Goal: Transaction & Acquisition: Purchase product/service

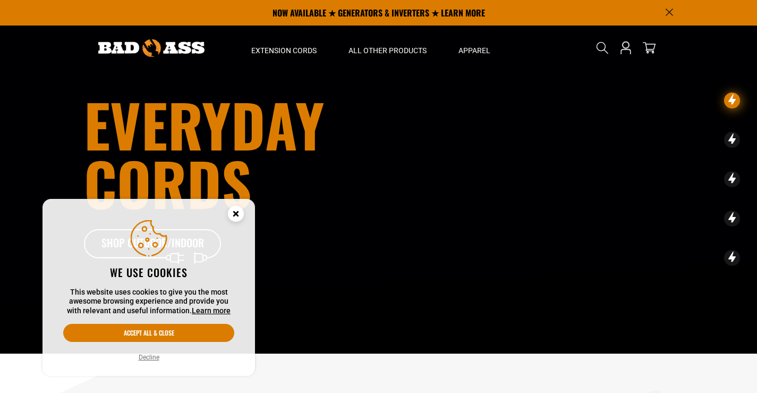
click at [234, 212] on icon "Cookie Consent" at bounding box center [236, 213] width 4 height 4
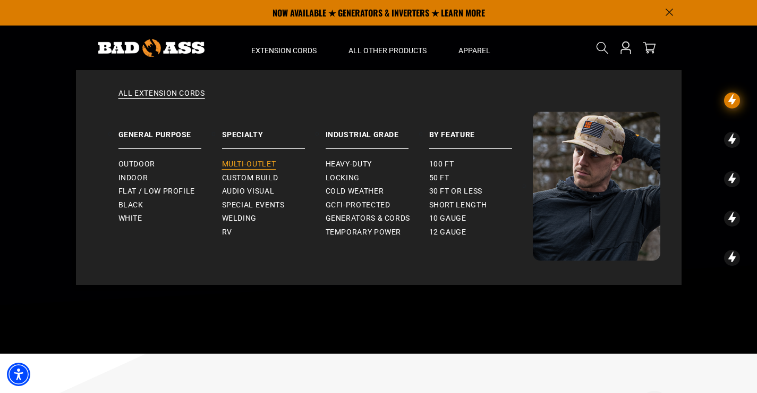
click at [270, 161] on span "Multi-Outlet" at bounding box center [249, 164] width 54 height 10
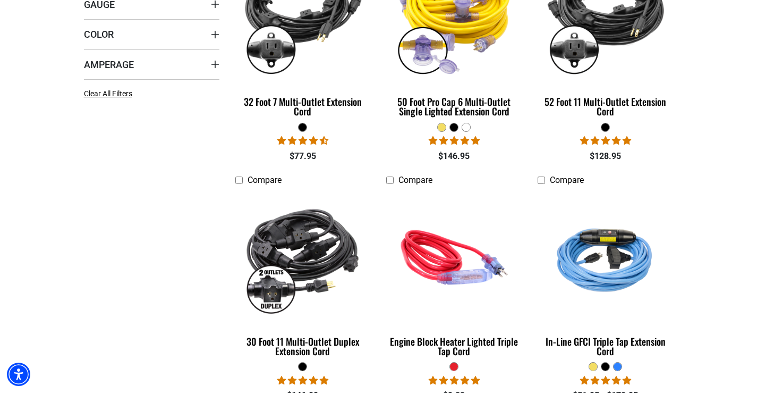
scroll to position [425, 0]
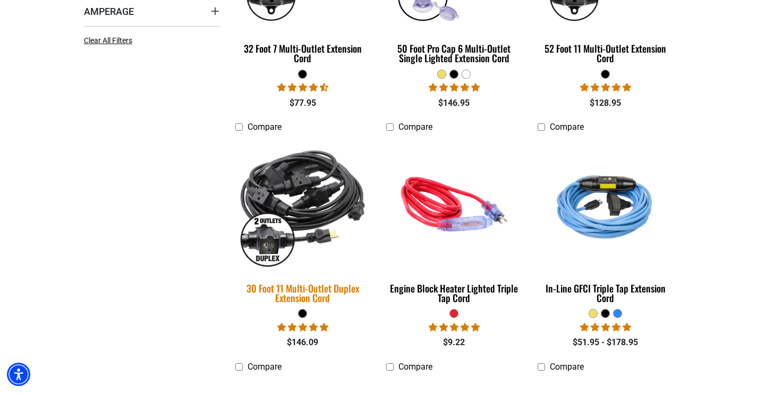
click at [310, 209] on img at bounding box center [302, 204] width 149 height 136
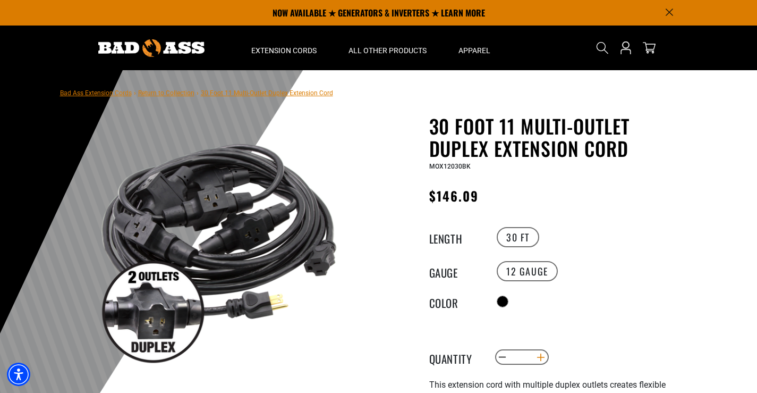
click at [543, 354] on button "Increase quantity for 30 Foot 11 Multi-Outlet Duplex Extension Cord" at bounding box center [540, 357] width 16 height 18
type input "*"
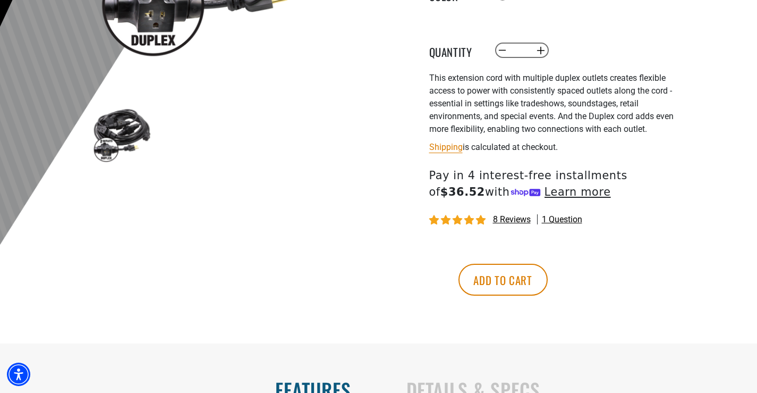
scroll to position [372, 0]
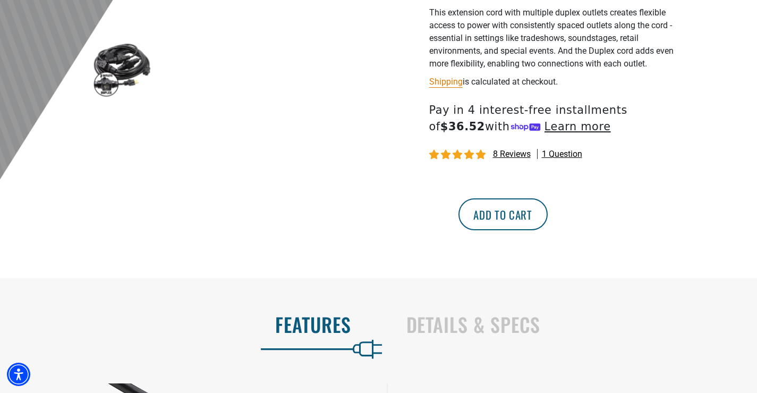
click at [548, 219] on button "Add to cart" at bounding box center [502, 214] width 89 height 32
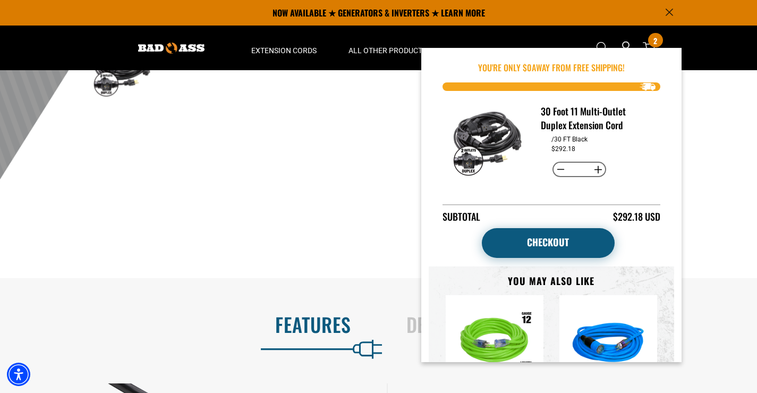
click at [572, 250] on link "Checkout" at bounding box center [548, 243] width 133 height 30
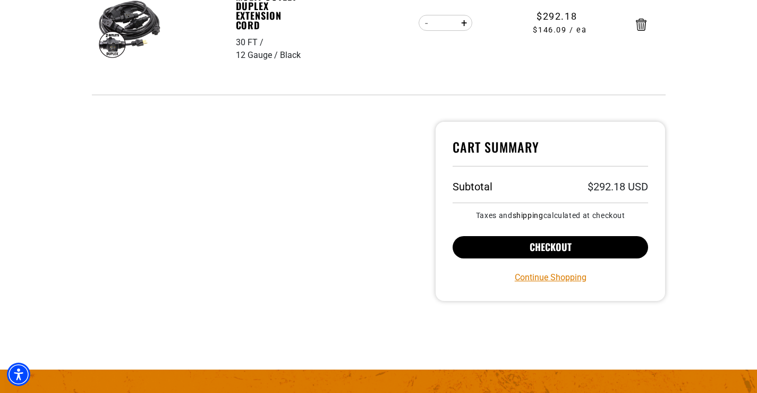
scroll to position [425, 0]
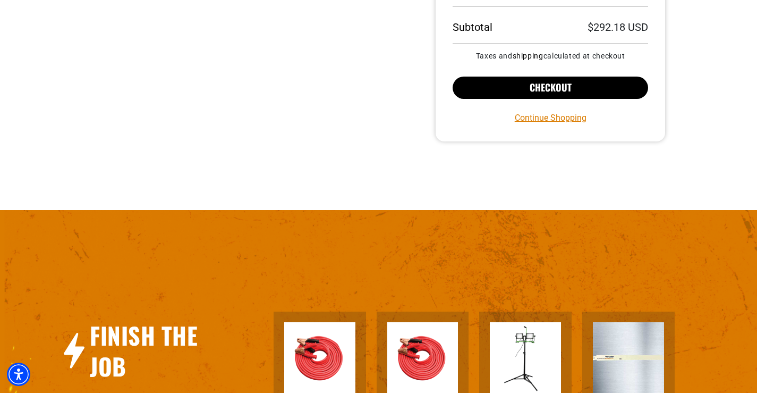
click at [573, 88] on button "Checkout" at bounding box center [551, 87] width 196 height 22
